Goal: Task Accomplishment & Management: Use online tool/utility

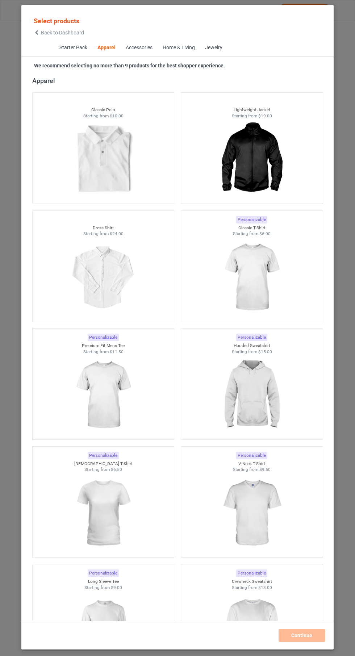
click at [260, 270] on img at bounding box center [251, 277] width 65 height 81
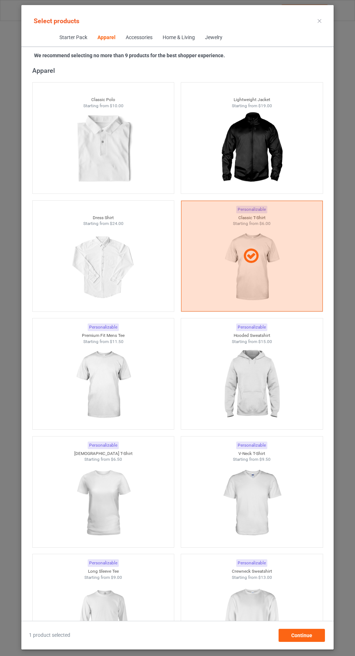
click at [249, 396] on img at bounding box center [251, 384] width 65 height 81
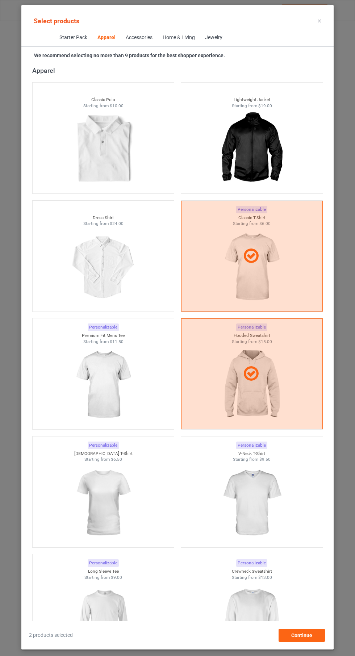
click at [120, 390] on img at bounding box center [103, 384] width 65 height 81
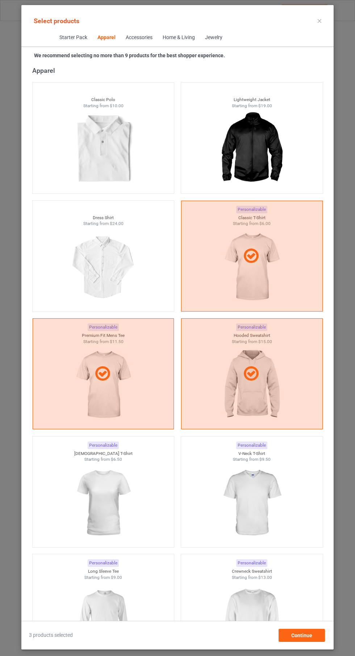
click at [119, 502] on img at bounding box center [103, 502] width 65 height 81
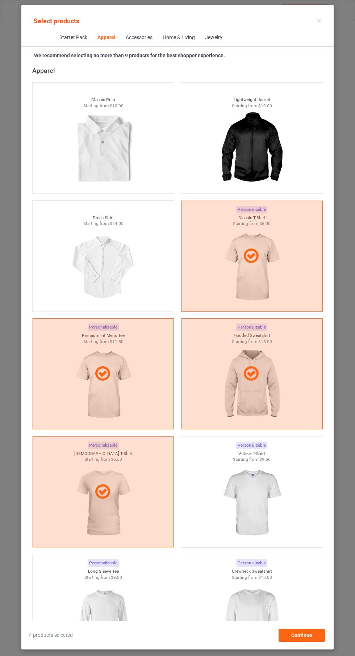
click at [259, 498] on img at bounding box center [251, 502] width 65 height 81
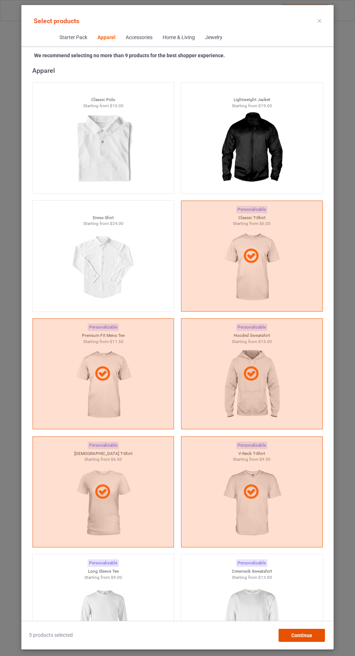
click at [306, 634] on span "Continue" at bounding box center [301, 635] width 21 height 6
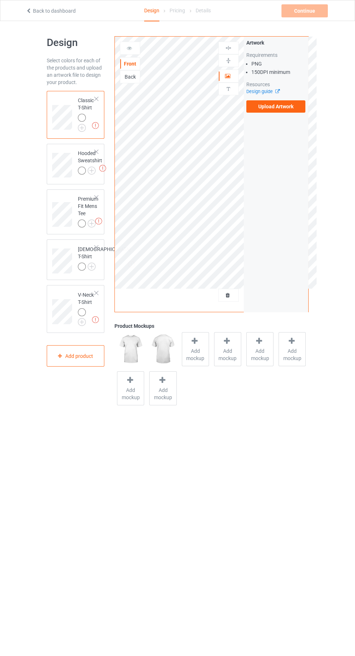
click at [83, 168] on div at bounding box center [82, 171] width 8 height 8
click at [0, 0] on img at bounding box center [0, 0] width 0 height 0
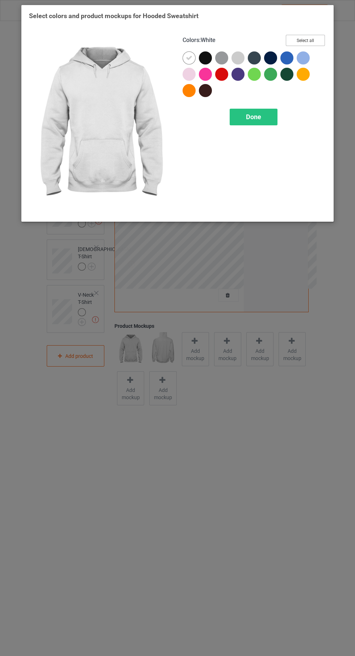
click at [310, 40] on button "Select all" at bounding box center [305, 40] width 39 height 11
click at [189, 58] on icon at bounding box center [189, 58] width 7 height 7
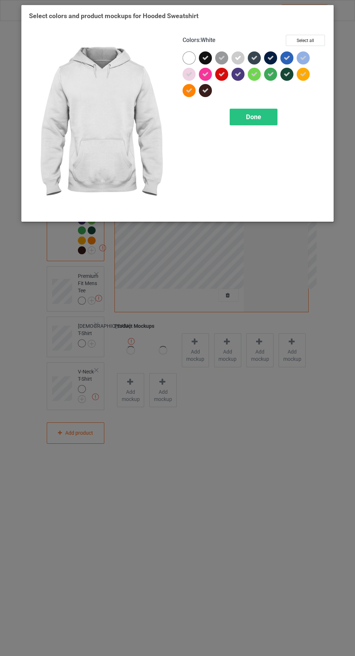
click at [253, 117] on span "Done" at bounding box center [253, 117] width 15 height 8
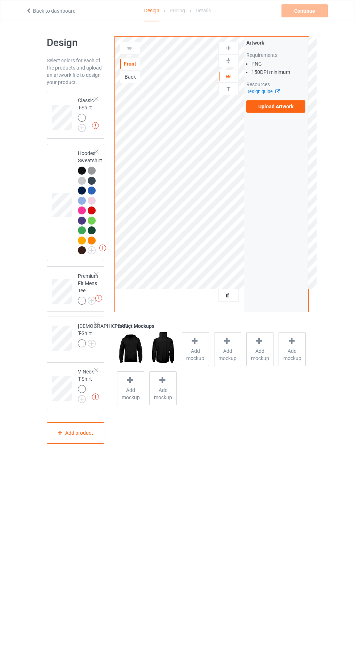
click at [274, 108] on label "Upload Artwork" at bounding box center [275, 106] width 59 height 12
click at [0, 0] on input "Upload Artwork" at bounding box center [0, 0] width 0 height 0
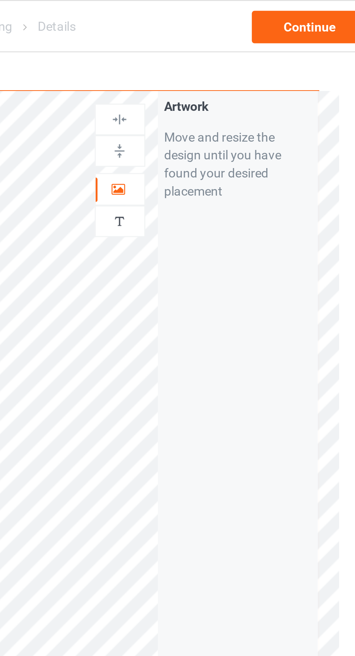
click at [229, 72] on icon at bounding box center [228, 74] width 6 height 5
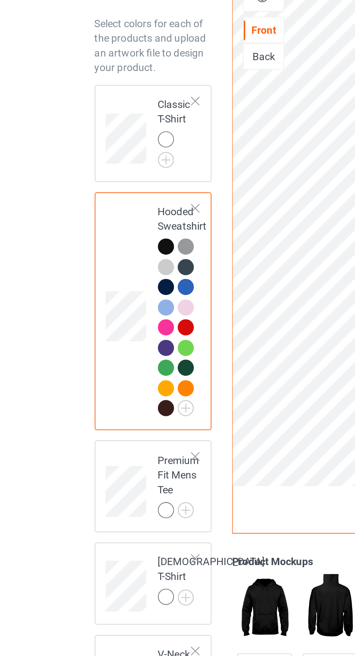
click at [0, 0] on img at bounding box center [0, 0] width 0 height 0
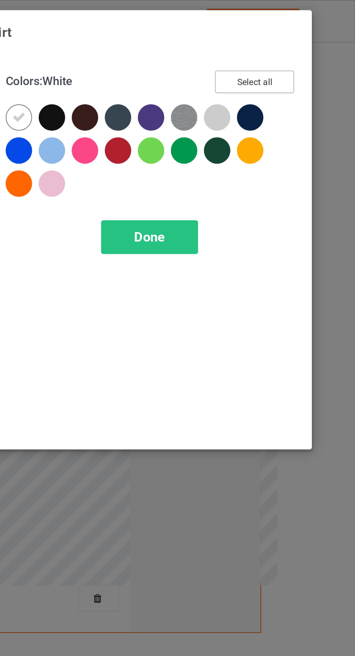
click at [319, 37] on button "Select all" at bounding box center [305, 40] width 39 height 11
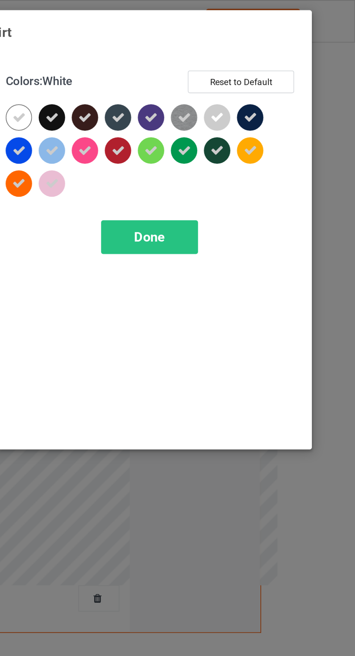
click at [191, 55] on icon at bounding box center [189, 58] width 7 height 7
click at [268, 117] on div "Done" at bounding box center [254, 117] width 48 height 17
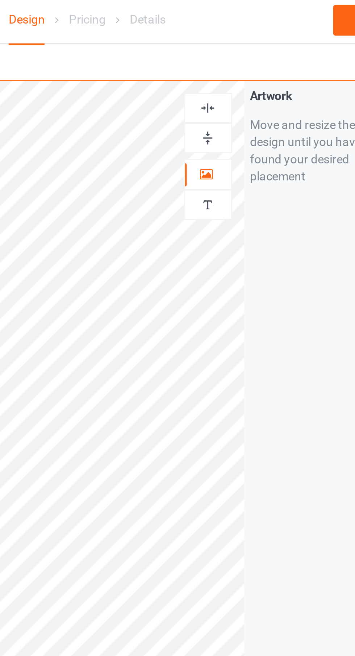
click at [232, 50] on div at bounding box center [229, 48] width 20 height 7
click at [231, 49] on img at bounding box center [228, 48] width 7 height 7
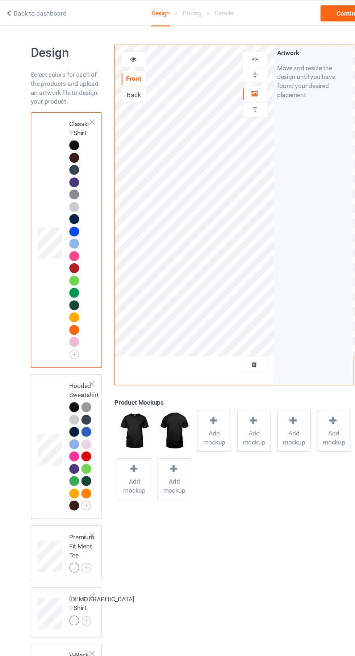
click at [126, 48] on div at bounding box center [130, 48] width 20 height 7
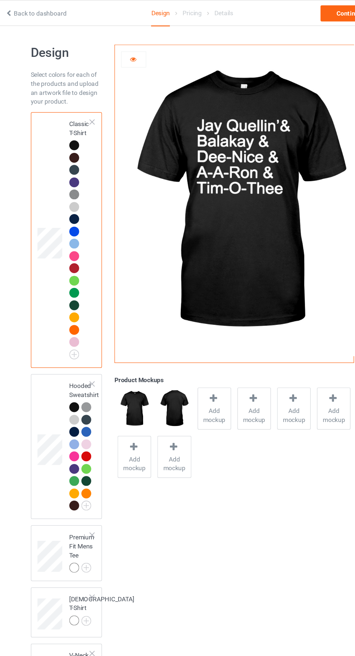
click at [129, 47] on icon at bounding box center [129, 47] width 6 height 5
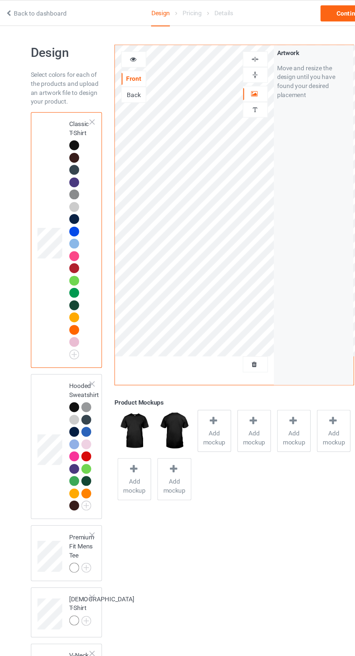
click at [0, 0] on img at bounding box center [0, 0] width 0 height 0
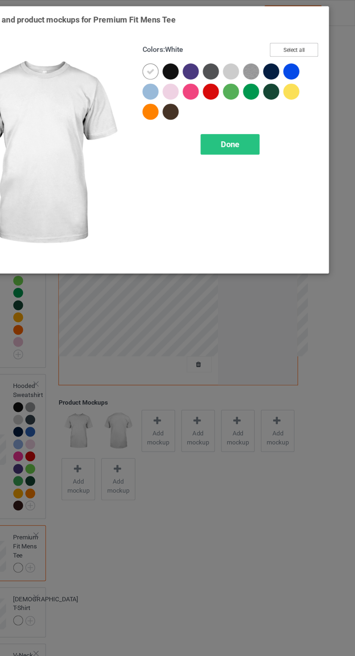
click at [316, 36] on button "Select all" at bounding box center [305, 40] width 39 height 11
click at [188, 58] on icon at bounding box center [189, 58] width 7 height 7
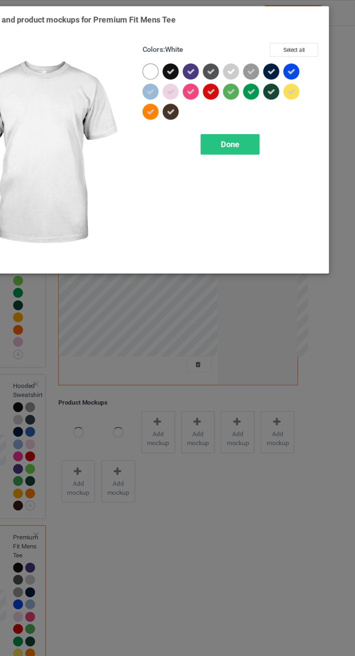
click at [257, 120] on span "Done" at bounding box center [253, 117] width 15 height 8
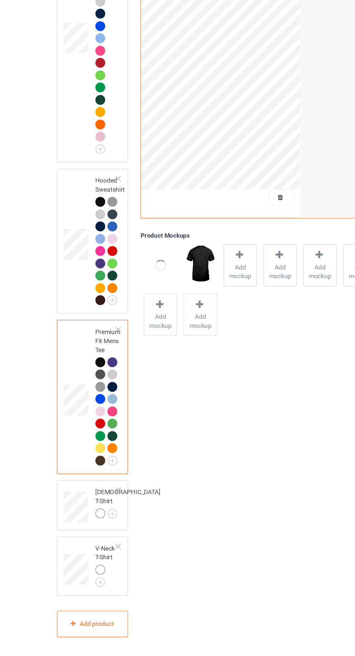
scroll to position [50, 0]
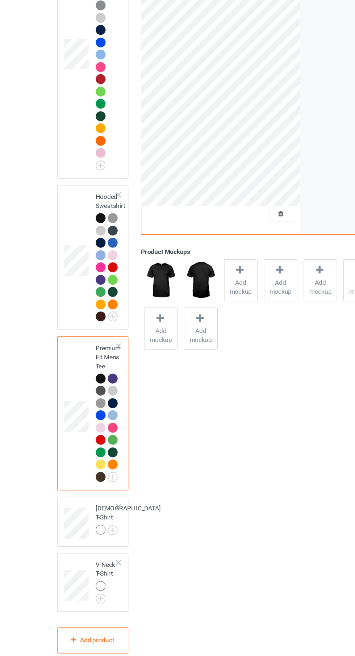
click at [0, 0] on img at bounding box center [0, 0] width 0 height 0
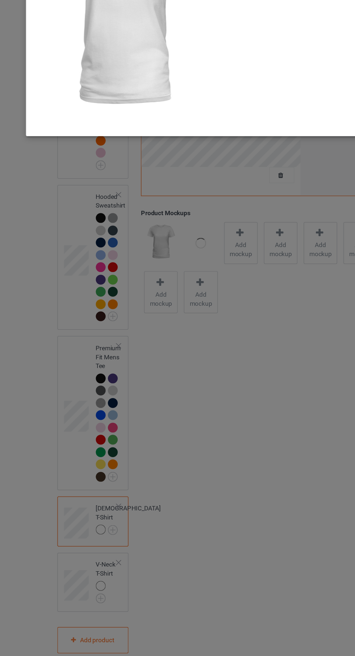
scroll to position [50, 0]
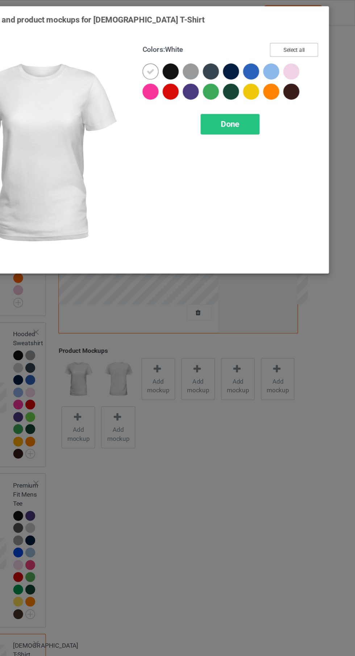
click at [313, 45] on button "Select all" at bounding box center [305, 40] width 39 height 11
click at [185, 60] on div at bounding box center [188, 57] width 13 height 13
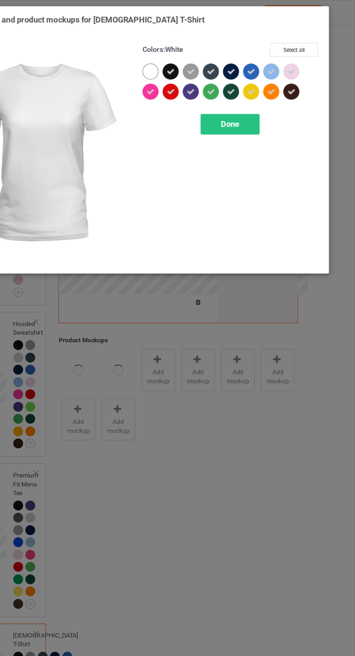
click at [263, 99] on div "Done" at bounding box center [254, 100] width 48 height 17
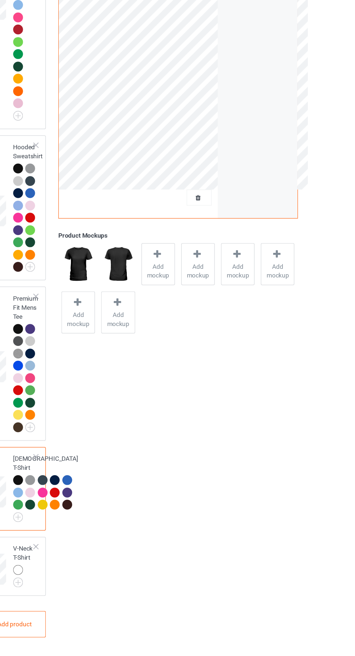
scroll to position [190, 0]
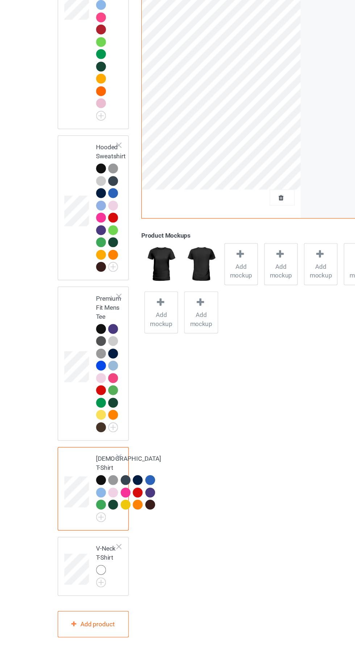
click at [0, 0] on img at bounding box center [0, 0] width 0 height 0
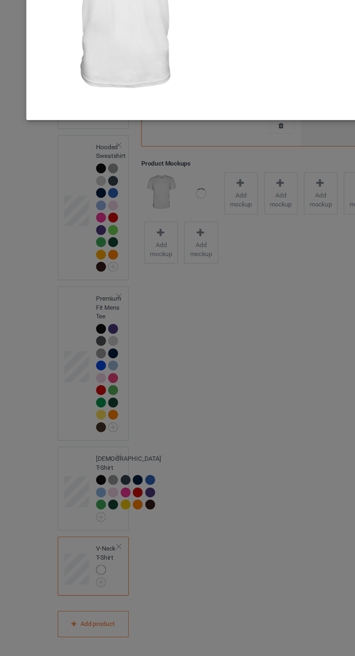
scroll to position [190, 0]
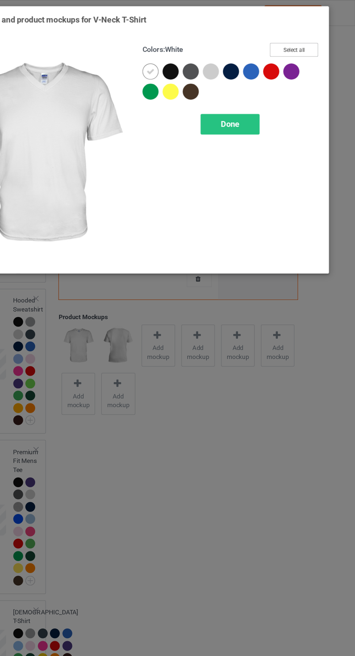
click at [312, 44] on button "Select all" at bounding box center [305, 40] width 39 height 11
click at [189, 58] on icon at bounding box center [189, 58] width 7 height 7
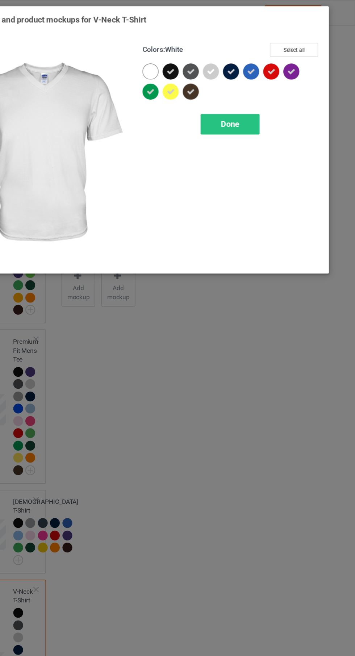
click at [252, 99] on span "Done" at bounding box center [253, 101] width 15 height 8
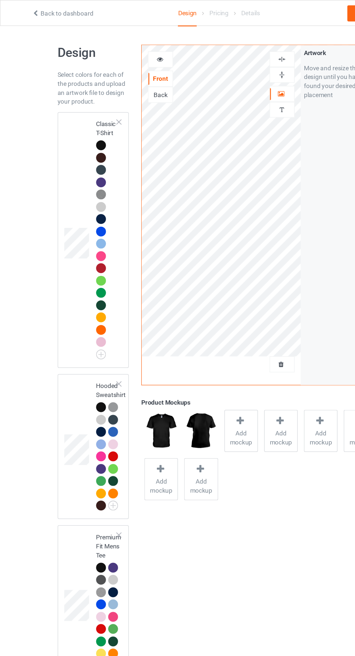
click at [82, 119] on div at bounding box center [82, 118] width 8 height 8
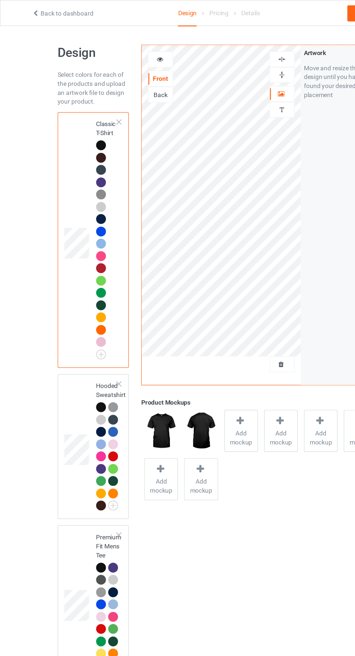
click at [229, 49] on img at bounding box center [228, 48] width 7 height 7
click at [198, 345] on div at bounding box center [195, 342] width 10 height 11
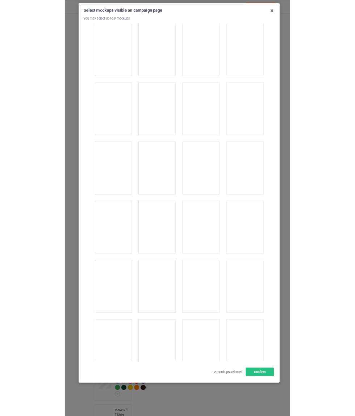
scroll to position [376, 0]
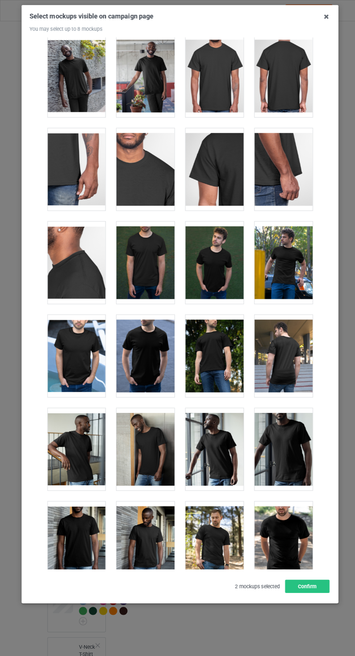
click at [148, 349] on div at bounding box center [143, 350] width 57 height 81
click at [293, 260] on div at bounding box center [279, 258] width 57 height 81
click at [226, 261] on div at bounding box center [211, 258] width 57 height 81
click at [304, 578] on button "Confirm" at bounding box center [303, 577] width 44 height 13
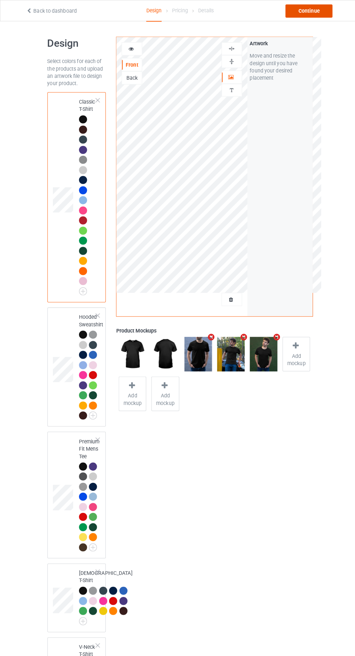
click at [322, 8] on div "Continue" at bounding box center [304, 10] width 46 height 13
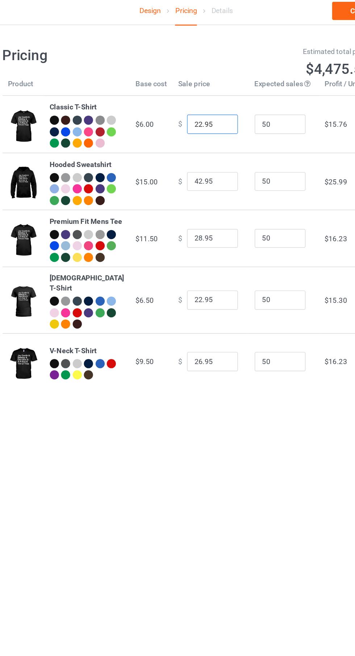
click at [181, 97] on input "22.95" at bounding box center [196, 92] width 36 height 14
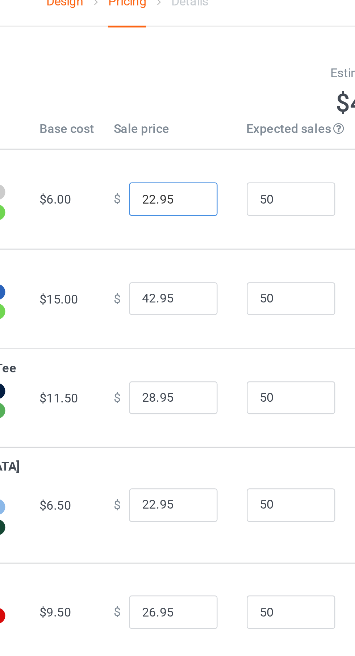
click at [179, 97] on input "22.95" at bounding box center [196, 92] width 36 height 14
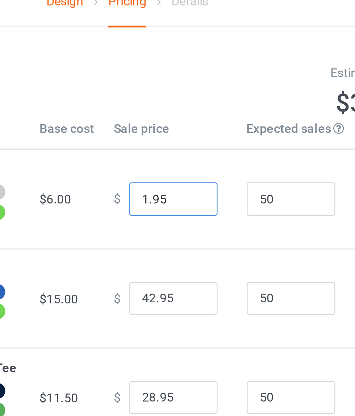
type input "19.95"
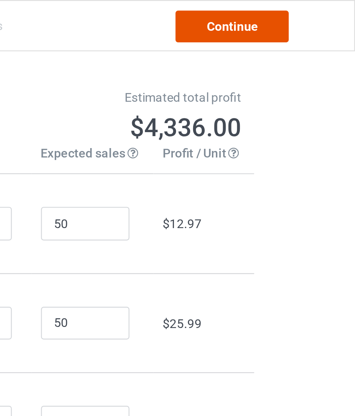
click at [294, 10] on link "Continue" at bounding box center [304, 10] width 46 height 13
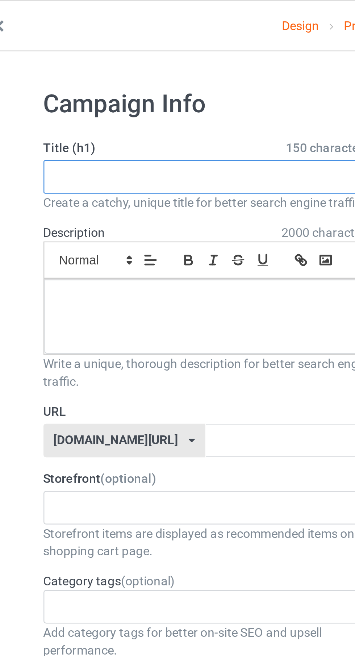
click at [60, 71] on input "text" at bounding box center [118, 73] width 143 height 14
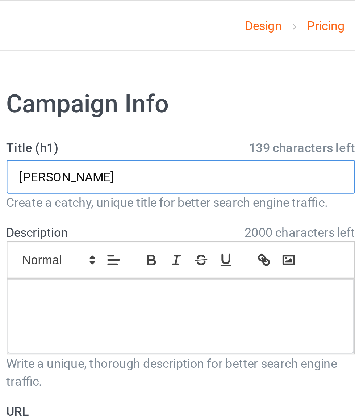
type input "[PERSON_NAME]"
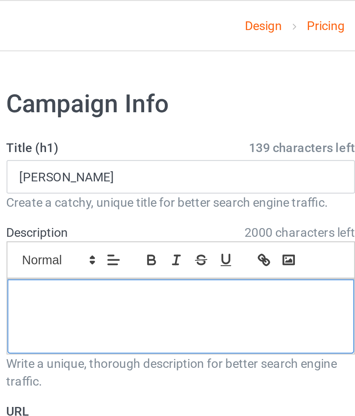
click at [151, 134] on div at bounding box center [118, 129] width 142 height 30
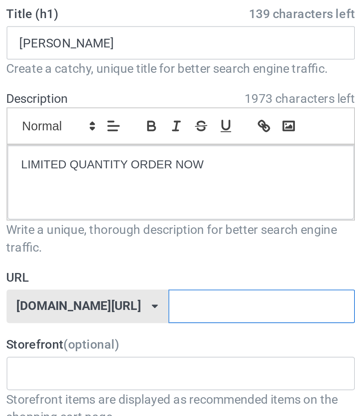
click at [156, 181] on input "text" at bounding box center [151, 180] width 76 height 14
type input "shirt2"
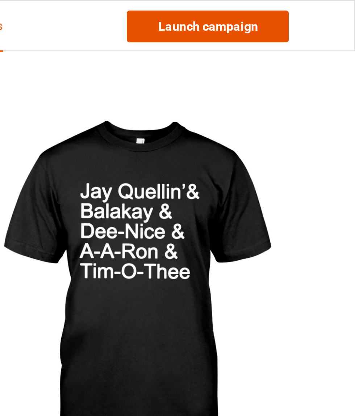
click at [309, 12] on link "Launch campaign" at bounding box center [294, 10] width 66 height 13
